Goal: Task Accomplishment & Management: Manage account settings

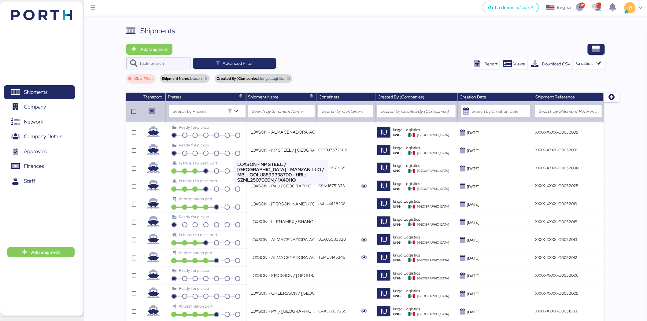
scroll to position [294, 0]
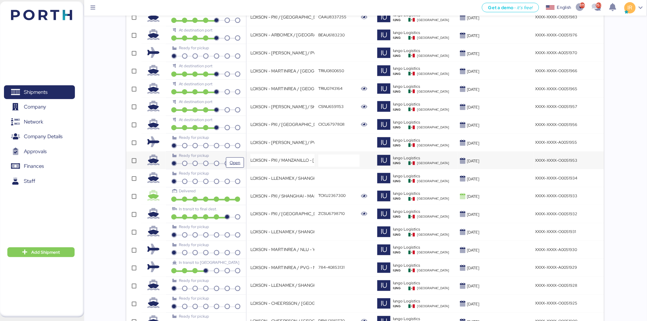
click at [237, 154] on div "Ready for pickup" at bounding box center [205, 156] width 67 height 6
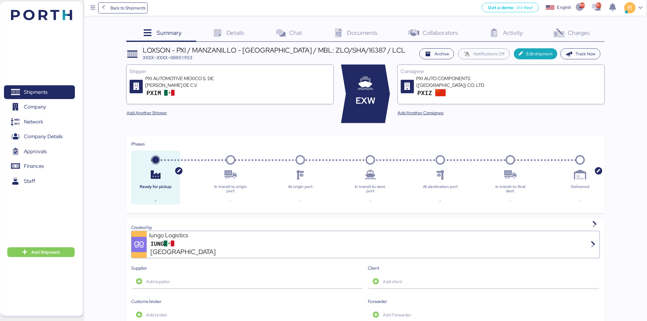
click at [556, 34] on icon at bounding box center [558, 33] width 13 height 9
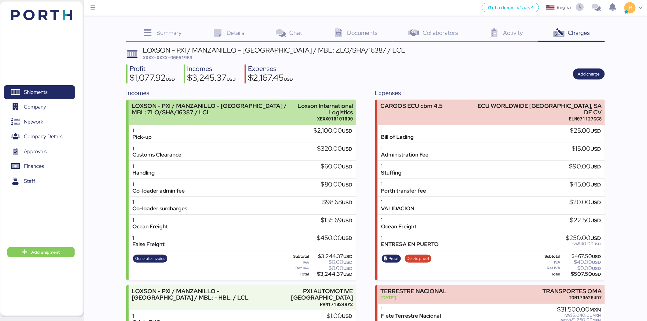
click at [251, 105] on div "LOXSON - PXI / MANZANILLO - [GEOGRAPHIC_DATA] / MBL: ZLO/SHA/16387 / LCL" at bounding box center [213, 109] width 162 height 13
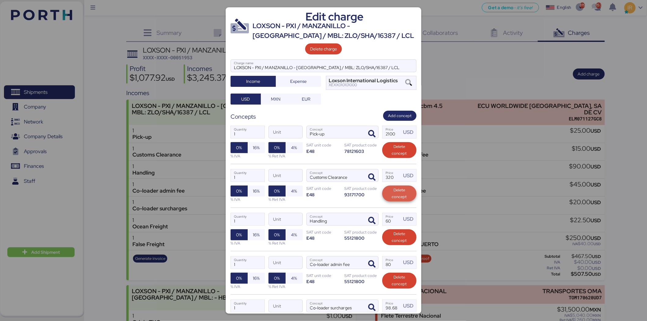
click at [388, 192] on span "Delete concept" at bounding box center [399, 193] width 24 height 13
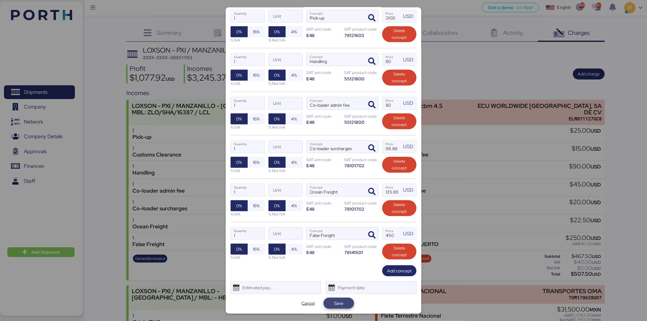
click at [346, 303] on span "Save" at bounding box center [338, 303] width 21 height 9
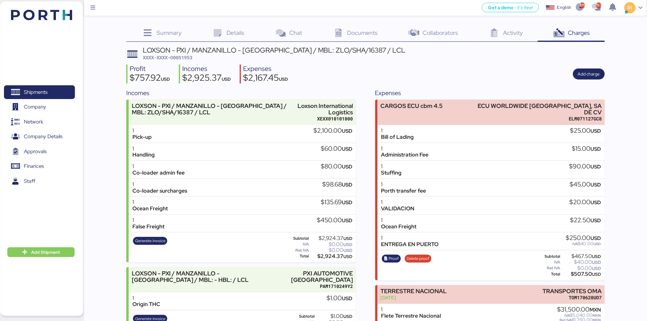
click at [185, 56] on span "XXXX-XXXX-O0051953" at bounding box center [168, 57] width 50 height 6
copy span "O0051953"
